Goal: Information Seeking & Learning: Learn about a topic

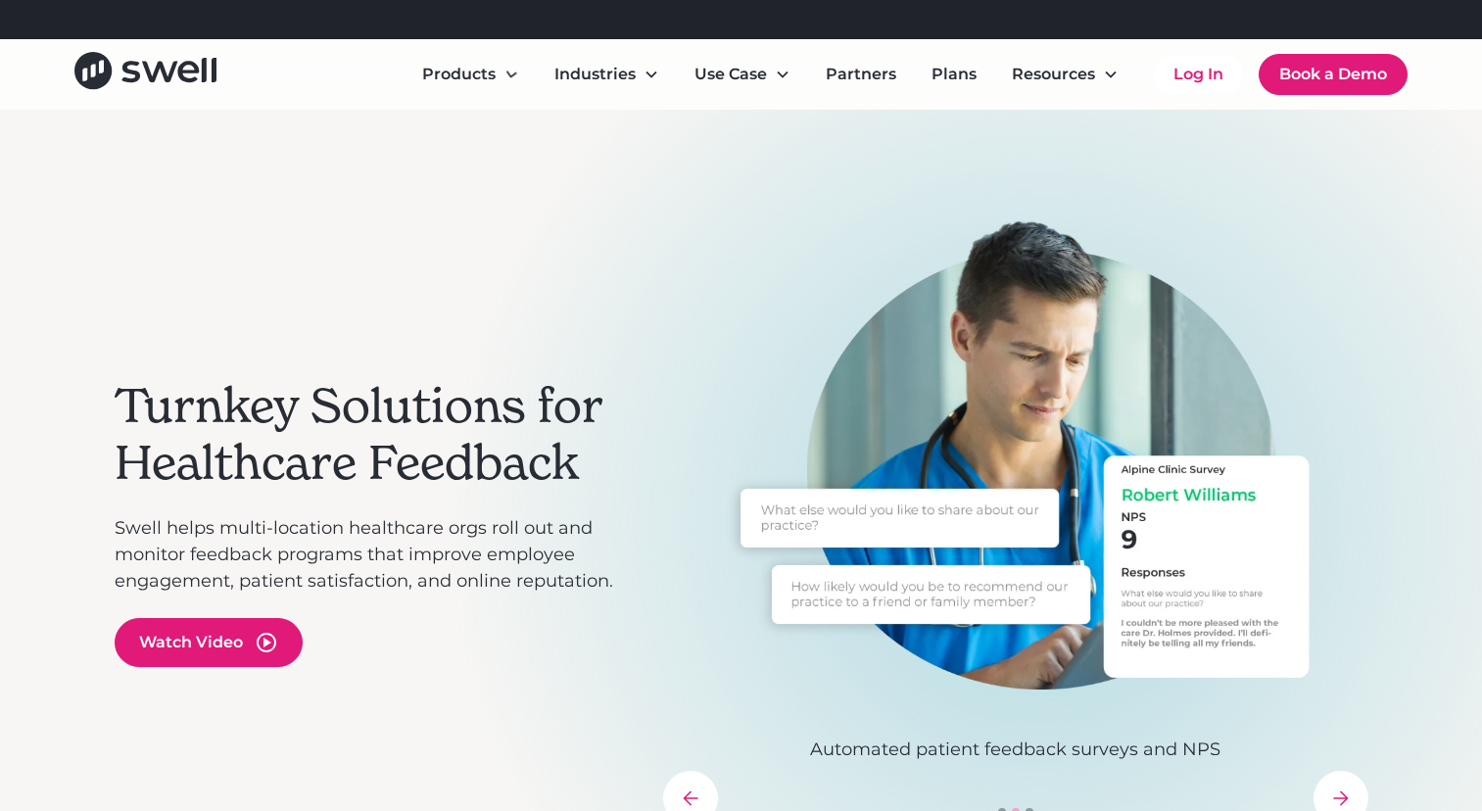
click at [310, 210] on div "Turnkey Solutions for Healthcare Feedback Swell helps multi-location healthcare…" at bounding box center [742, 523] width 1254 height 826
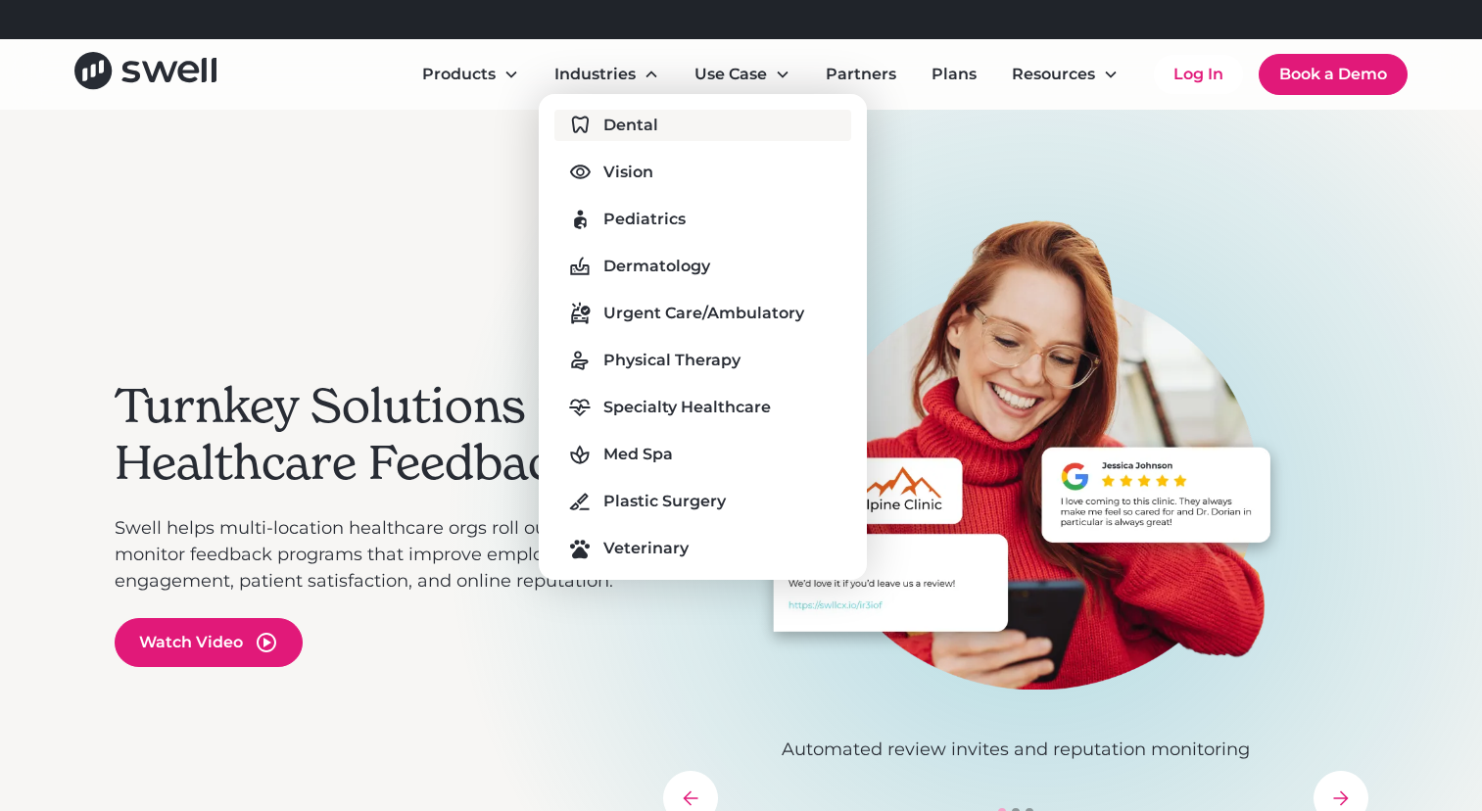
click at [628, 118] on div "Dental" at bounding box center [630, 126] width 55 height 24
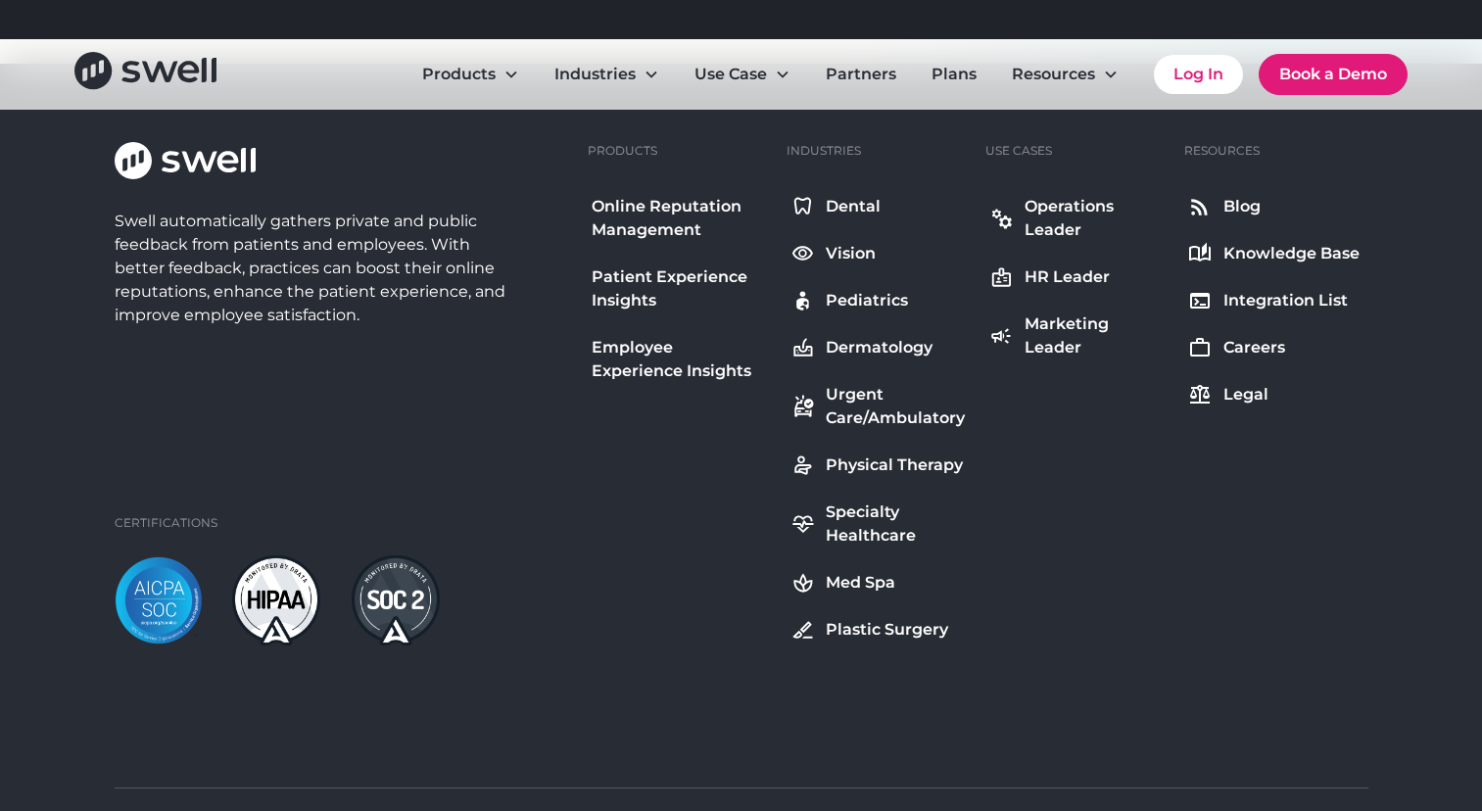
scroll to position [7606, 0]
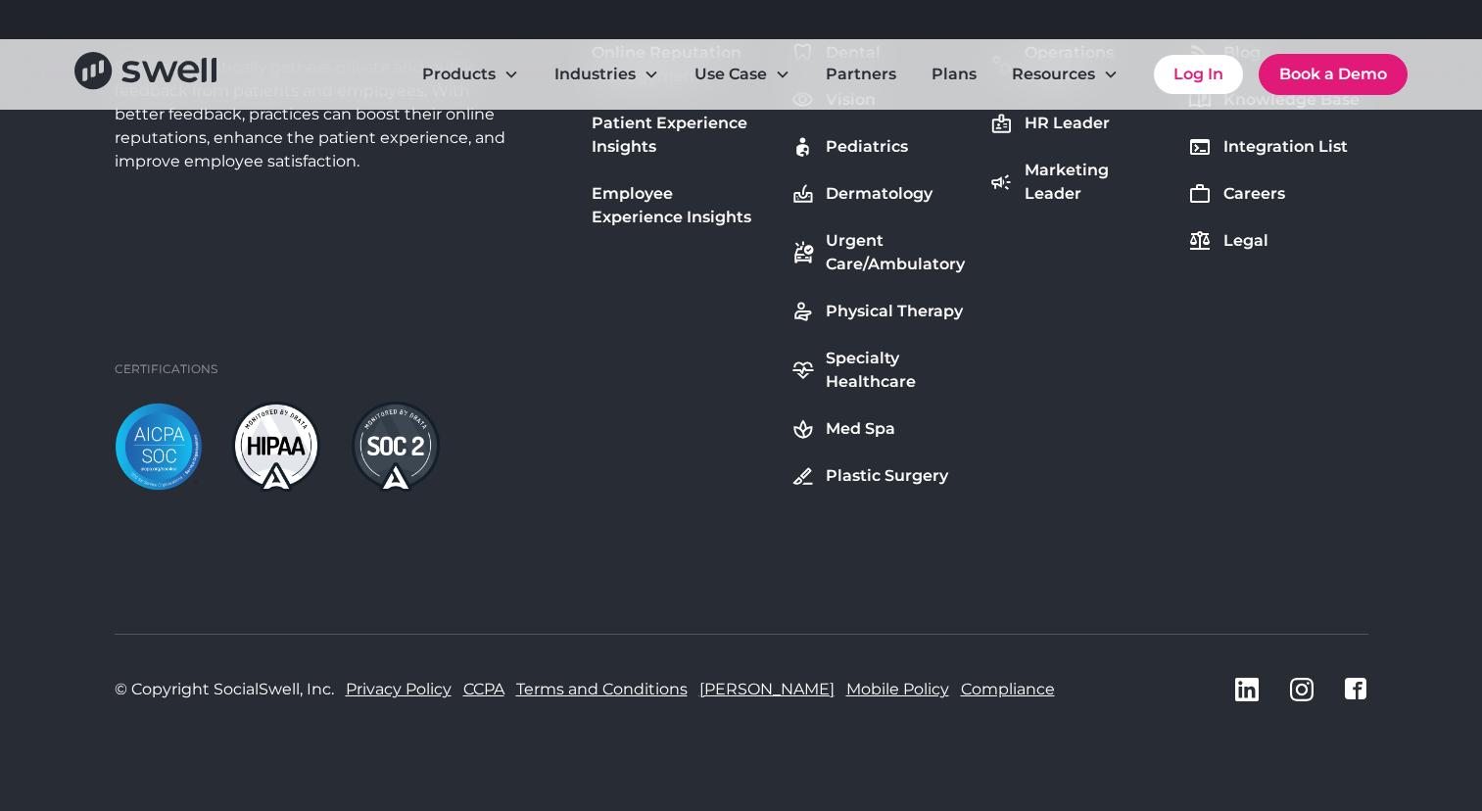
scroll to position [5368, 0]
click at [554, 689] on link "Terms and Conditions" at bounding box center [601, 691] width 171 height 24
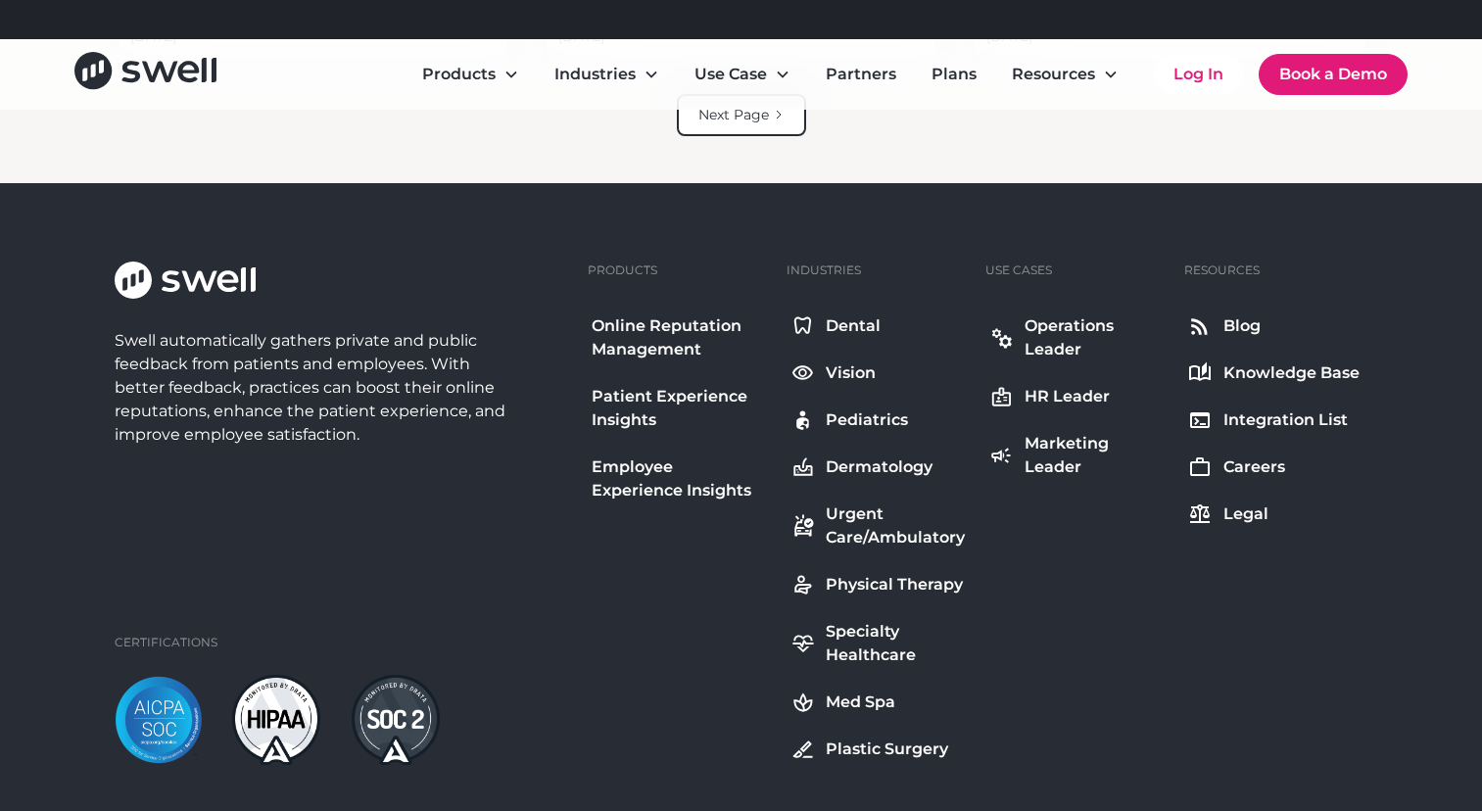
scroll to position [5091, 0]
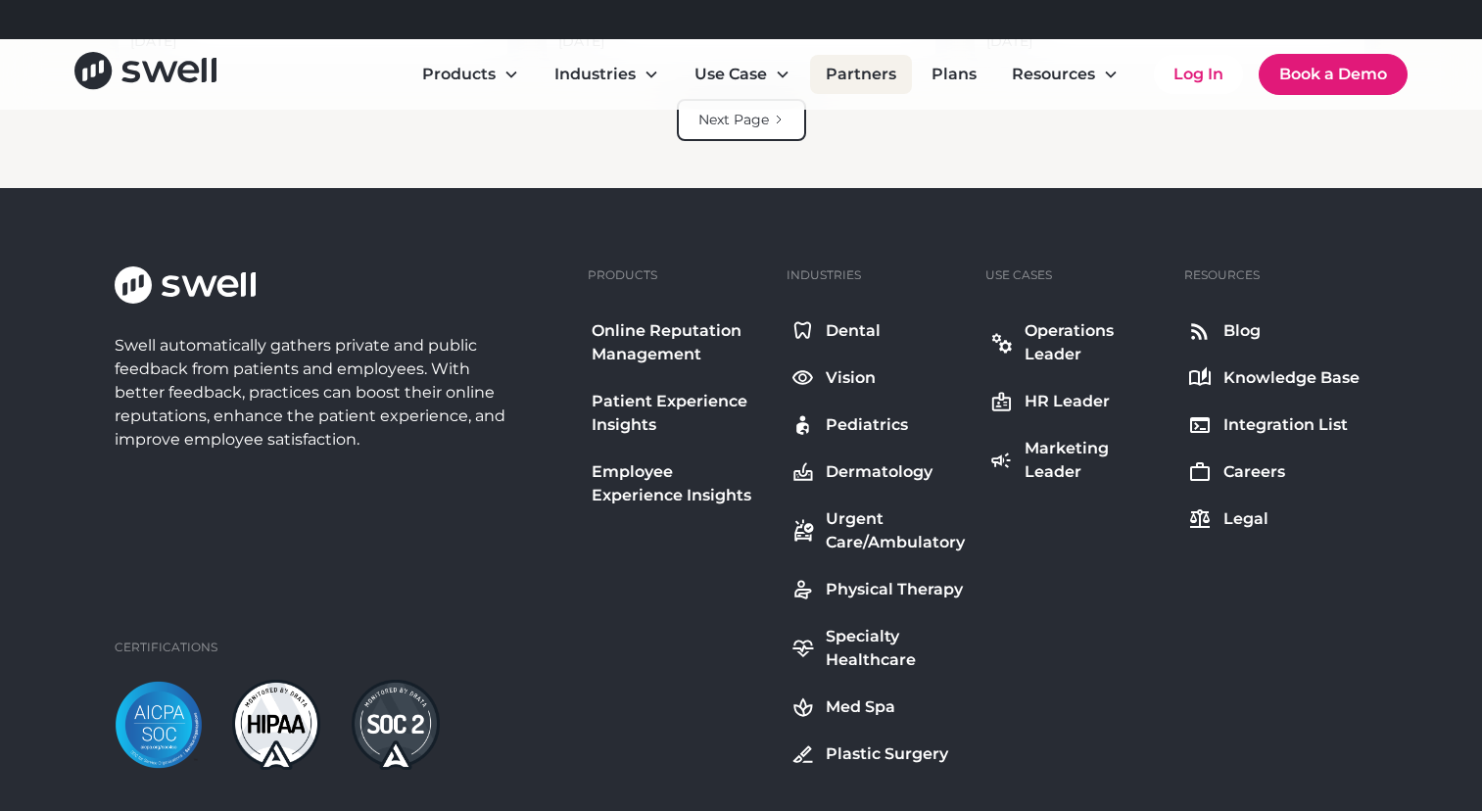
click at [868, 77] on link "Partners" at bounding box center [861, 74] width 102 height 39
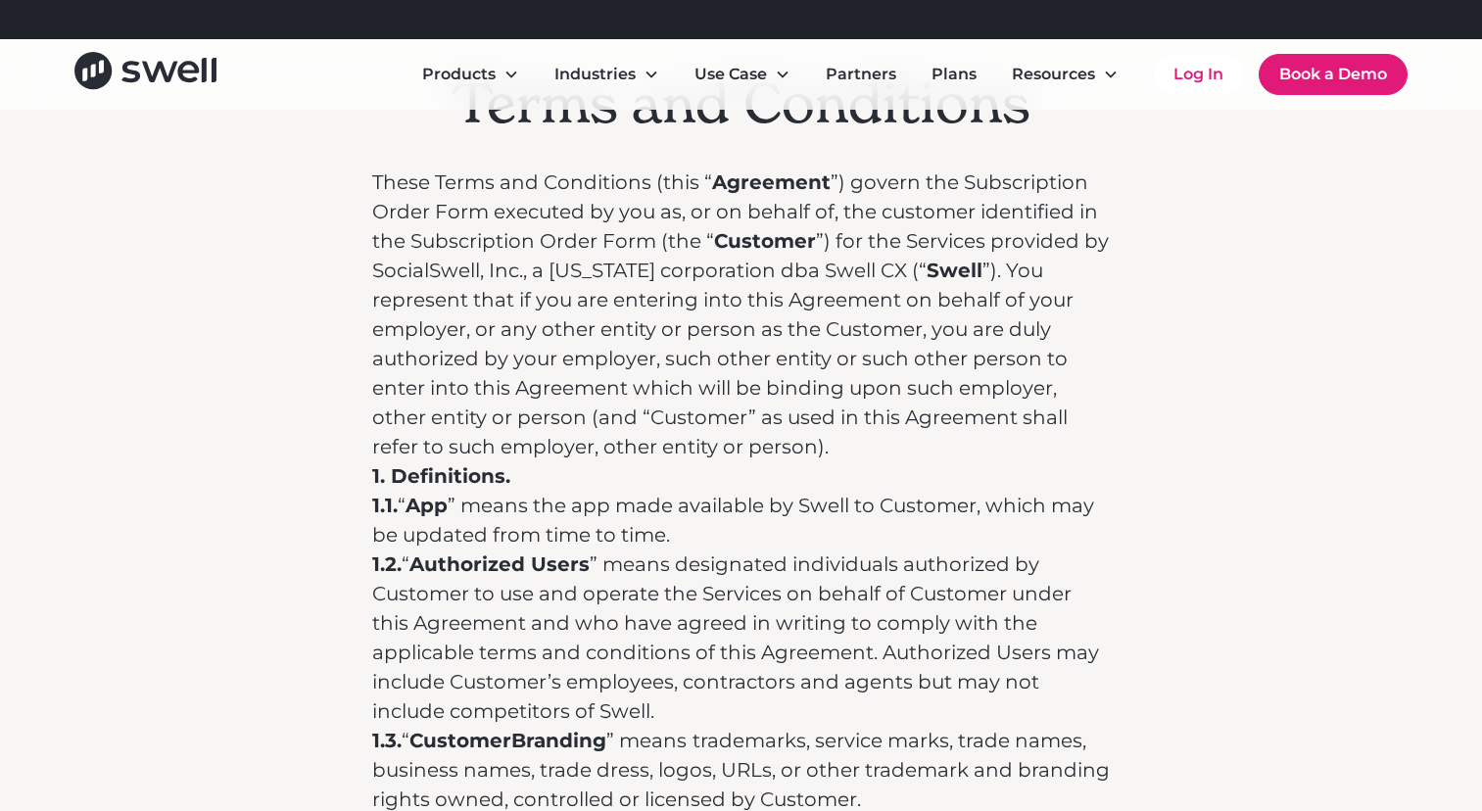
scroll to position [222, 0]
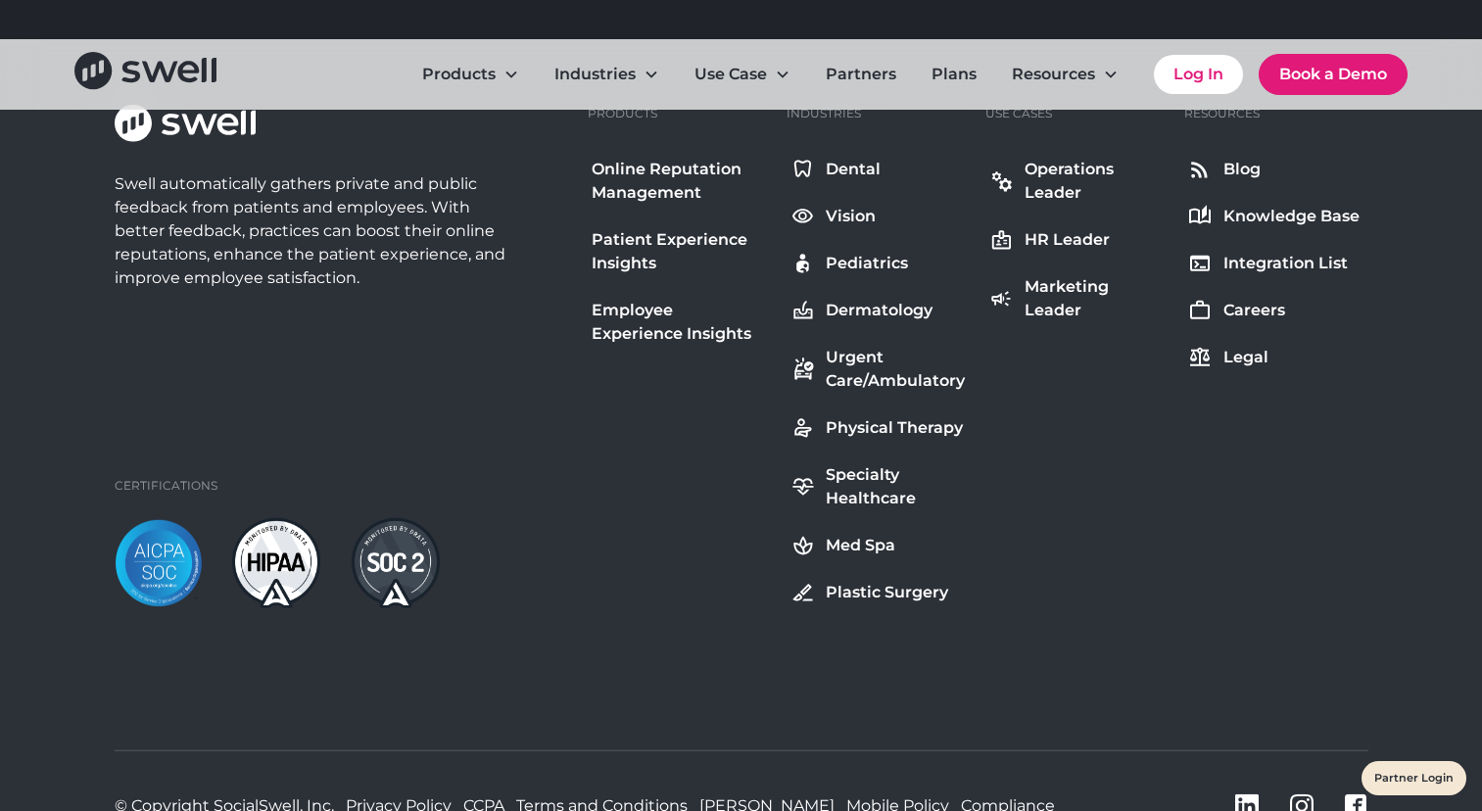
scroll to position [1359, 0]
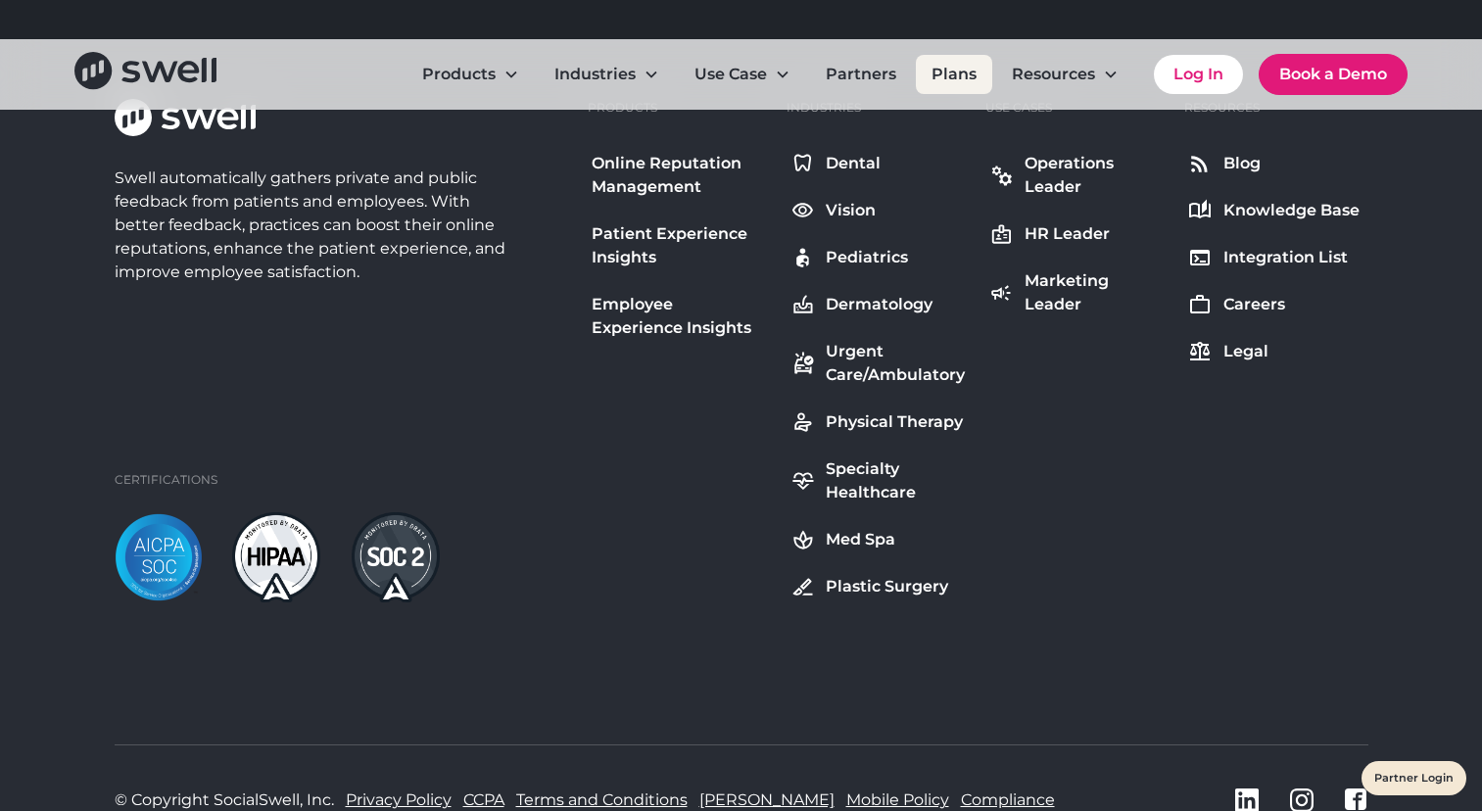
click at [955, 75] on link "Plans" at bounding box center [954, 74] width 76 height 39
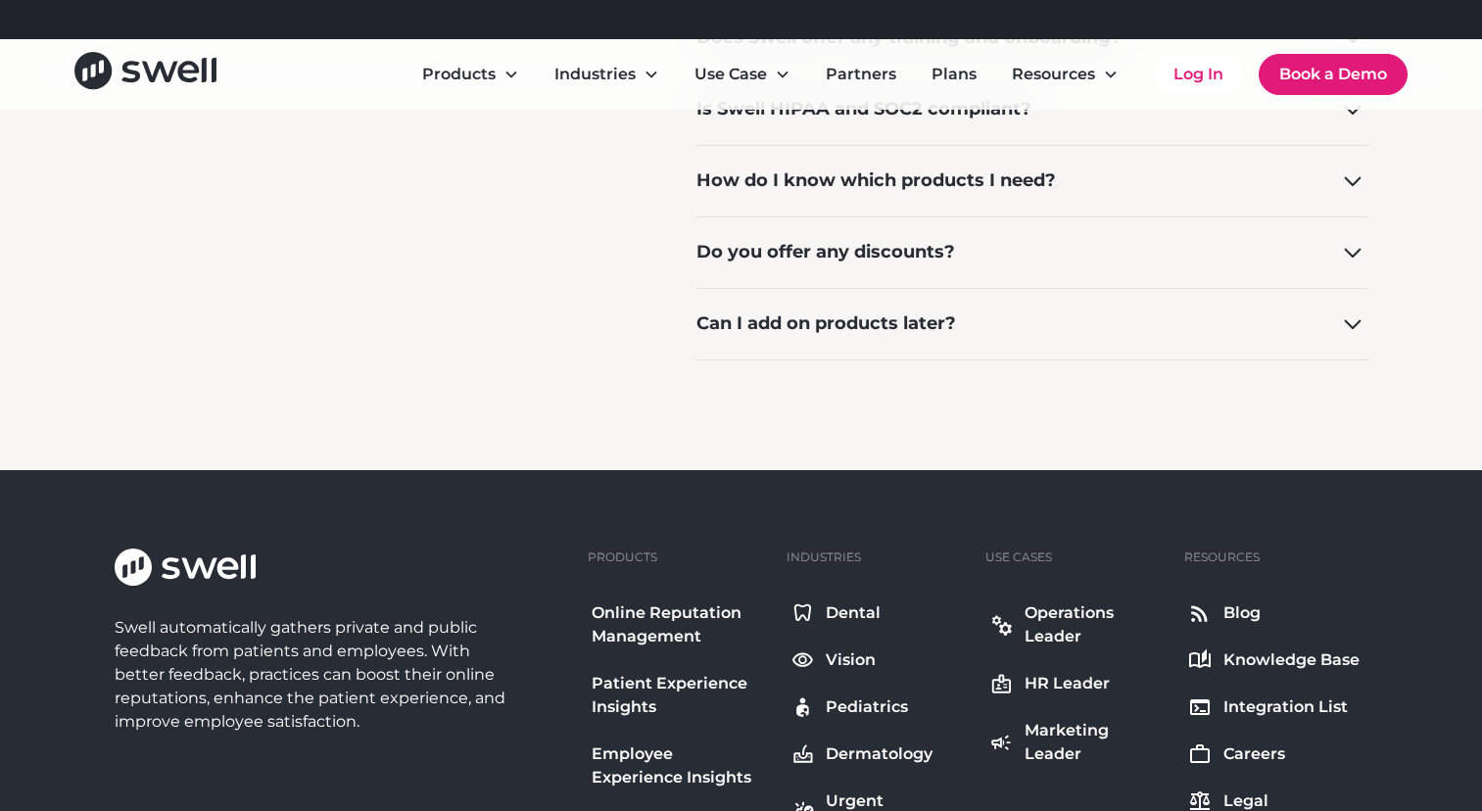
scroll to position [1895, 0]
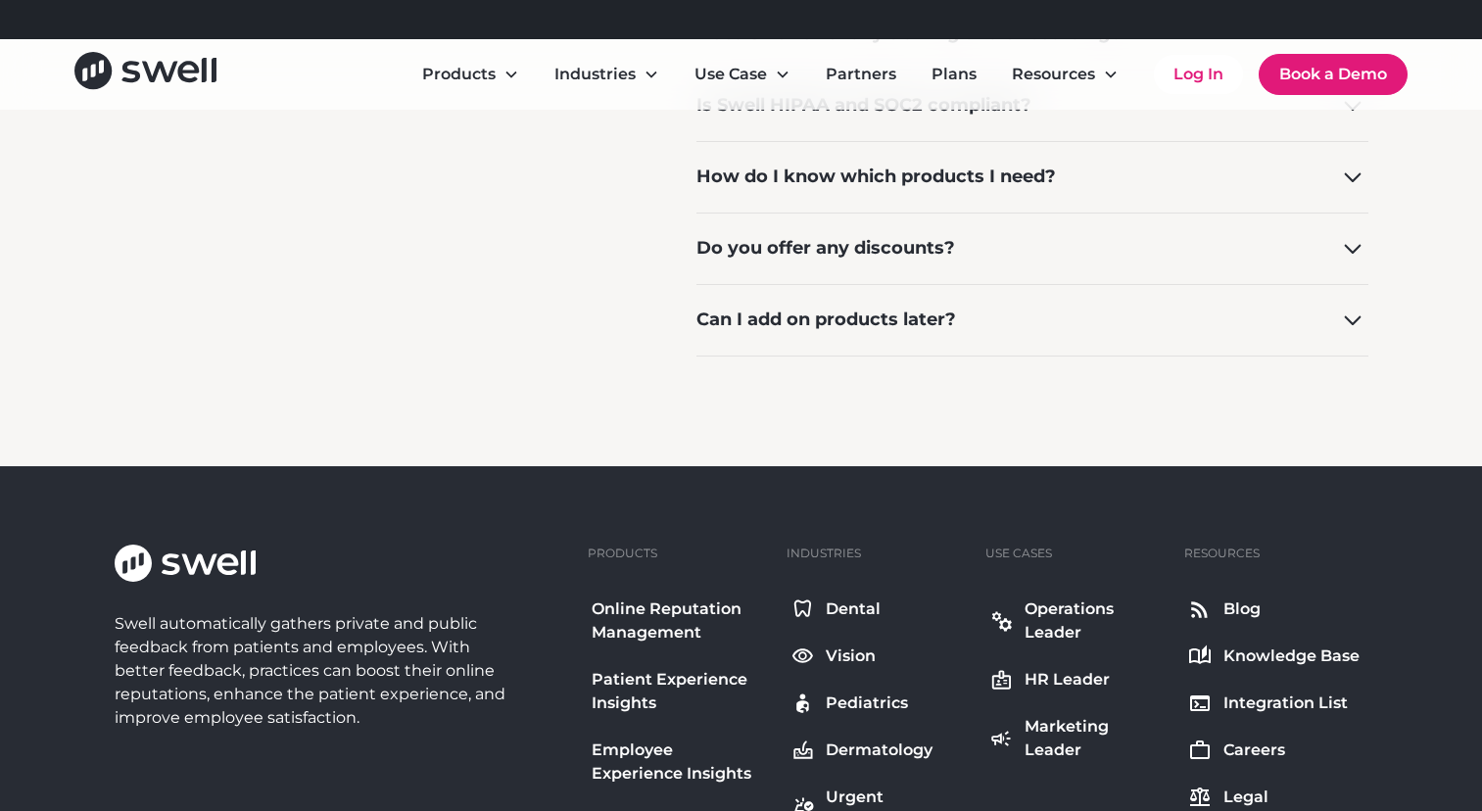
click at [878, 320] on div "Can I add on products later?" at bounding box center [826, 320] width 260 height 26
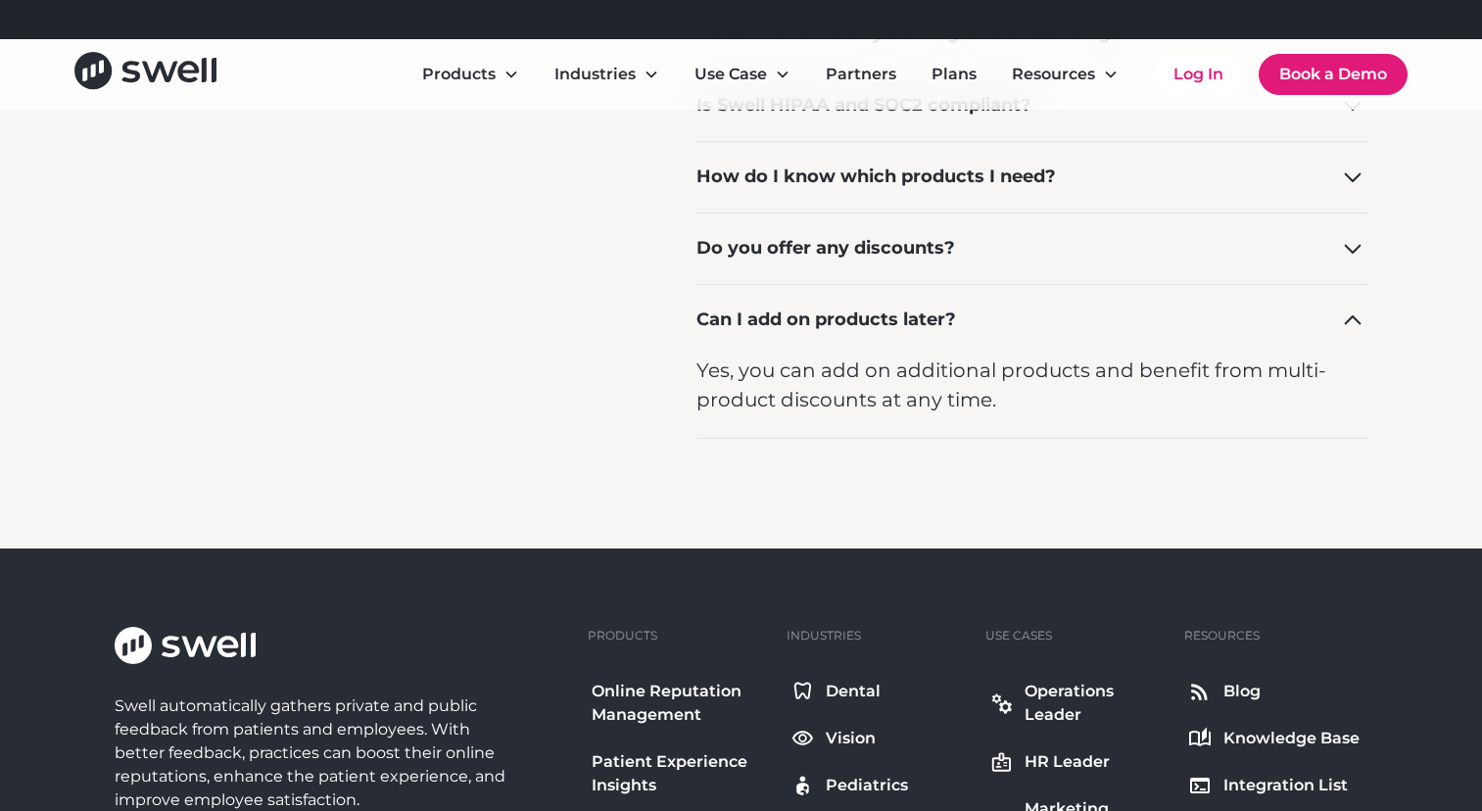
click at [986, 320] on div "Can I add on products later?" at bounding box center [1032, 319] width 672 height 71
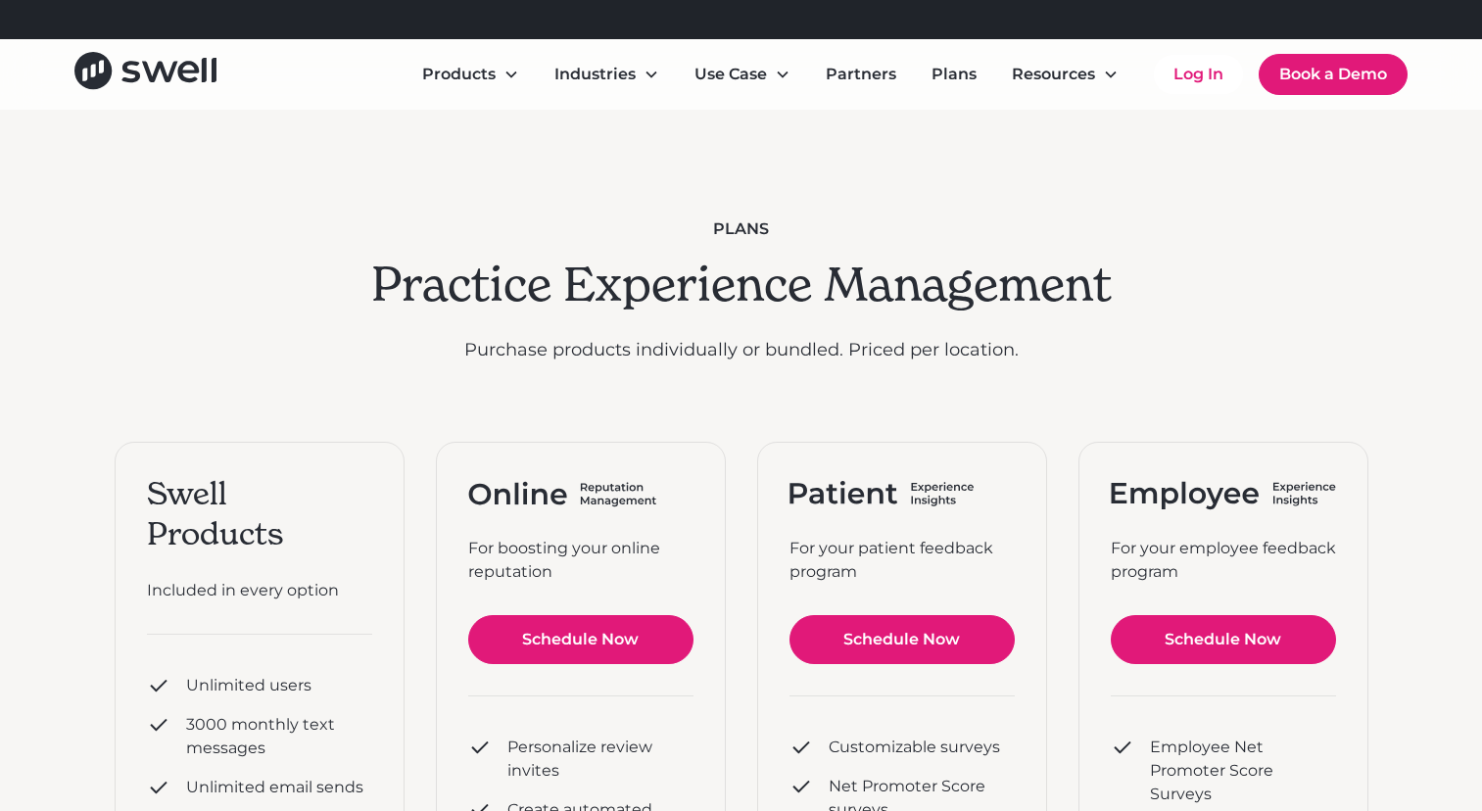
scroll to position [0, 0]
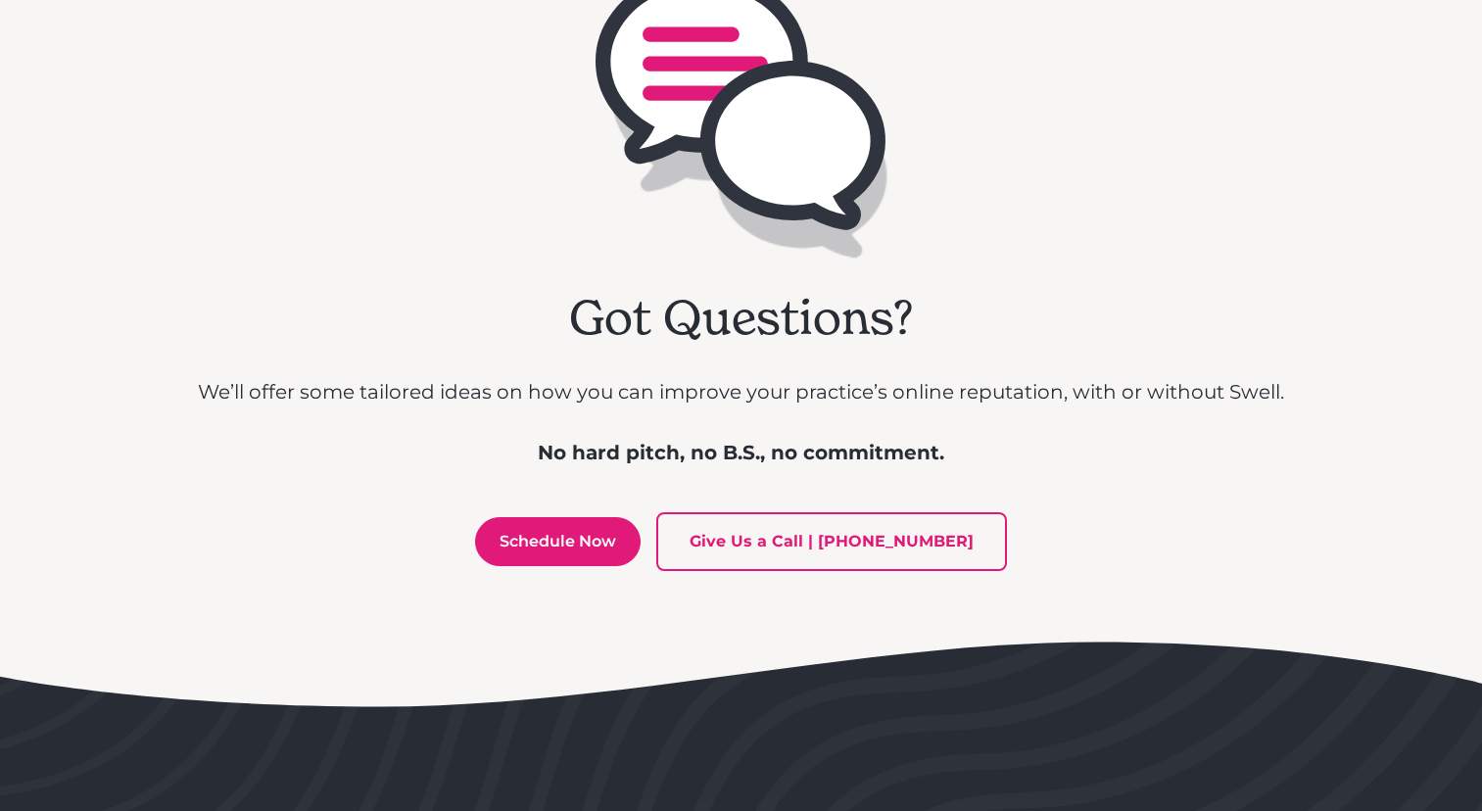
scroll to position [4214, 0]
